Goal: Task Accomplishment & Management: Manage account settings

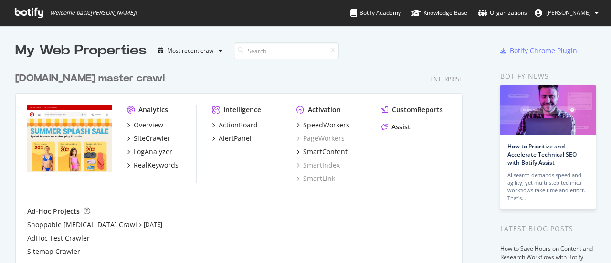
scroll to position [256, 597]
click at [596, 12] on icon at bounding box center [597, 13] width 4 height 6
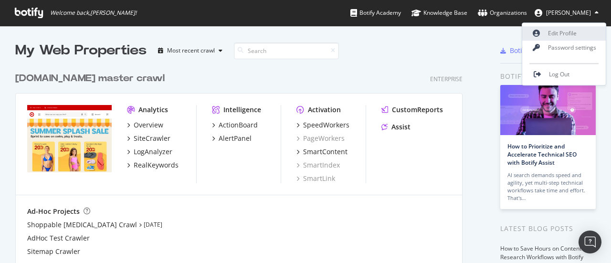
click at [572, 31] on link "Edit Profile" at bounding box center [564, 33] width 84 height 14
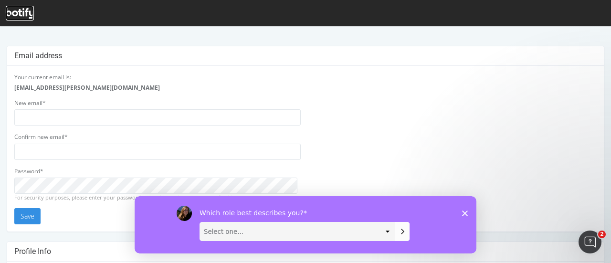
click at [22, 10] on icon at bounding box center [20, 13] width 28 height 11
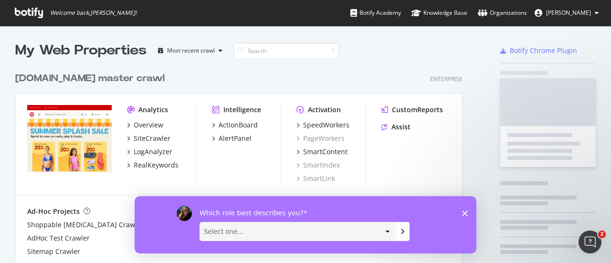
scroll to position [217, 448]
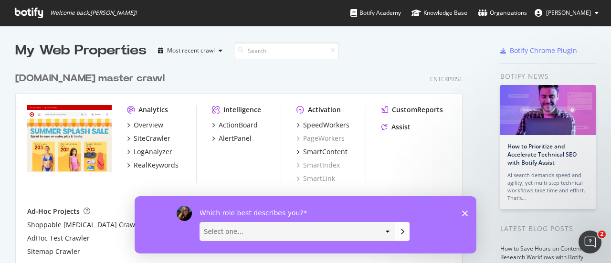
click at [593, 13] on button "[PERSON_NAME]" at bounding box center [566, 12] width 79 height 15
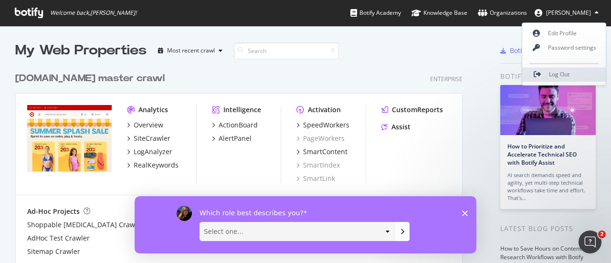
click at [565, 77] on span "Log Out" at bounding box center [559, 75] width 21 height 8
